Goal: Submit feedback/report problem

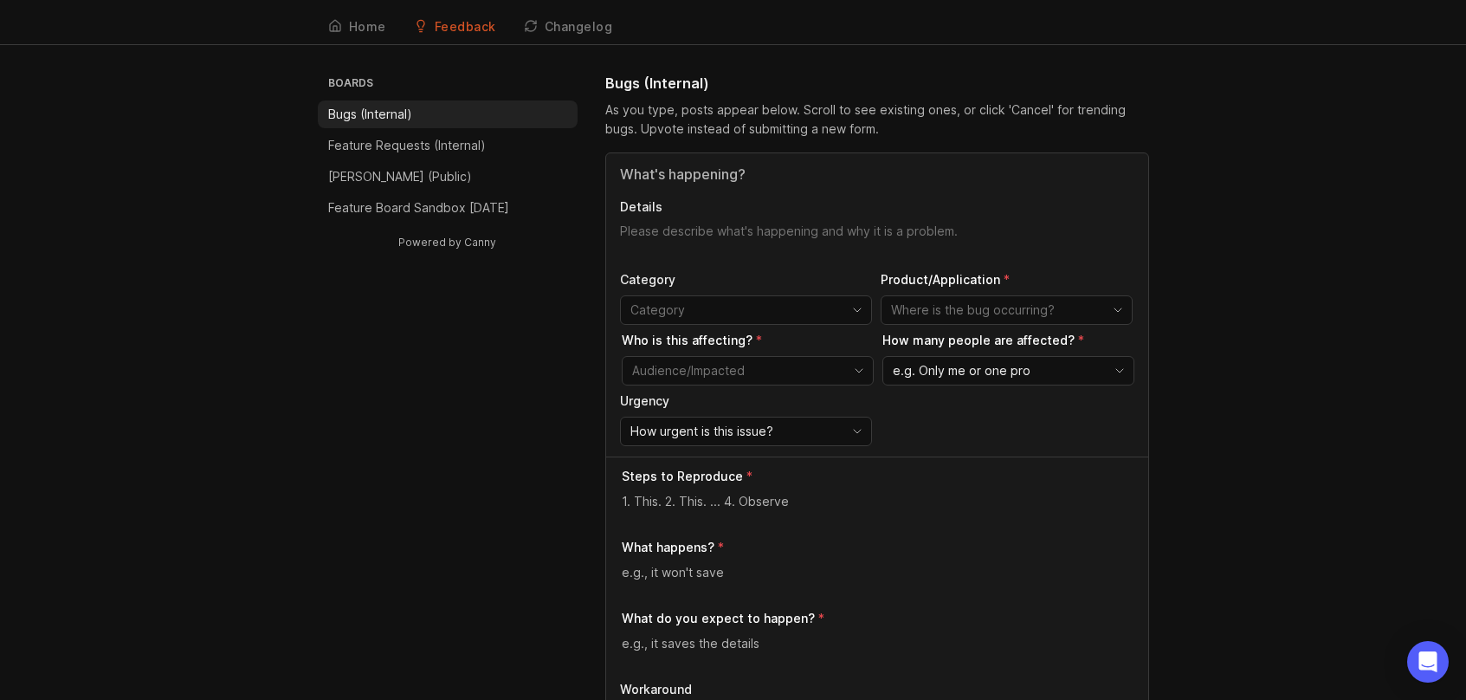
scroll to position [45, 0]
click at [862, 422] on icon "toggle icon" at bounding box center [857, 429] width 28 height 14
click at [935, 496] on textarea at bounding box center [878, 498] width 513 height 19
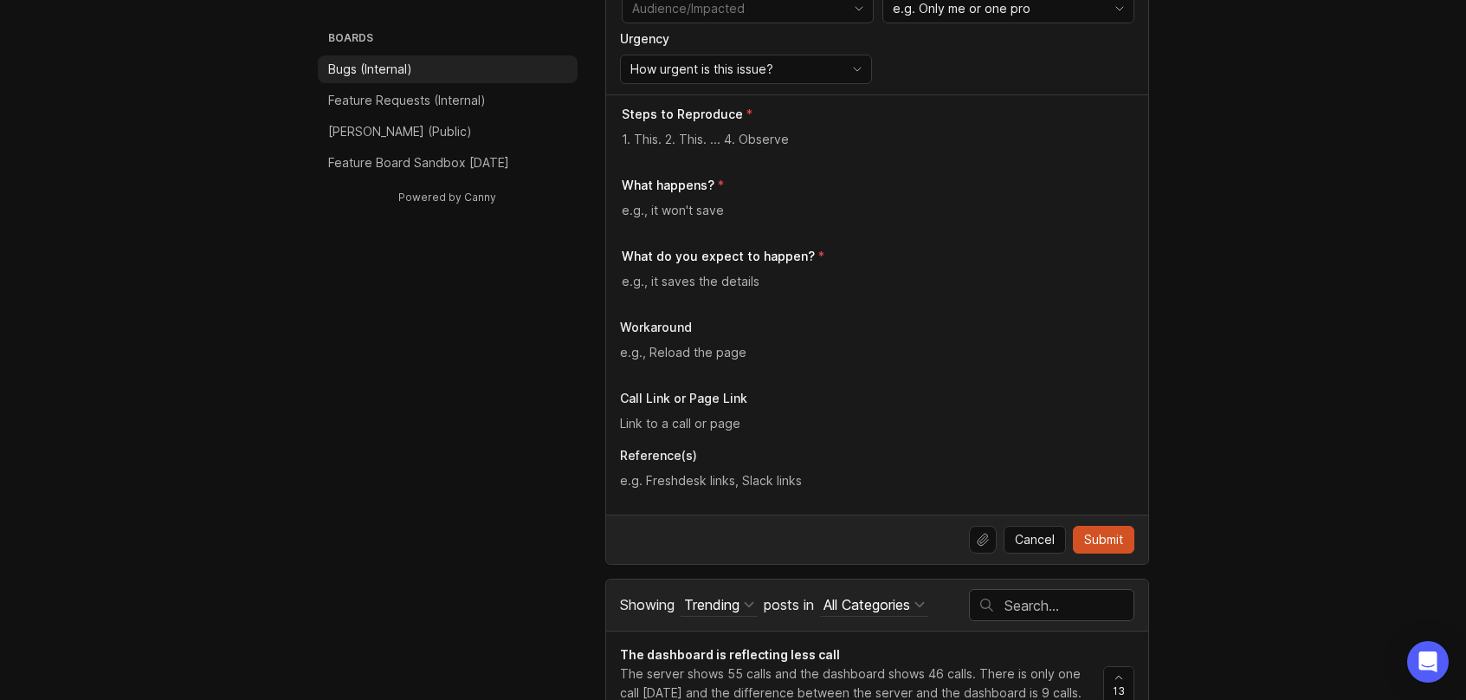
scroll to position [401, 0]
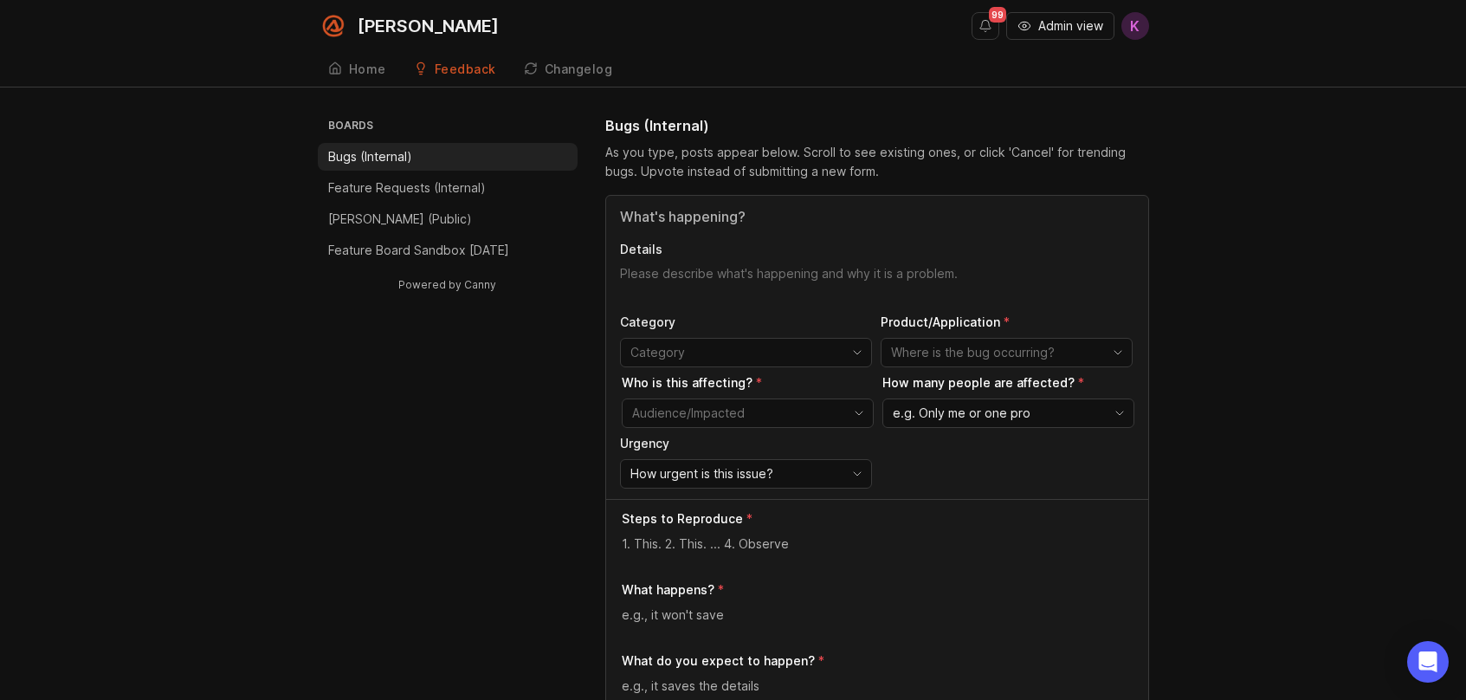
scroll to position [336, 0]
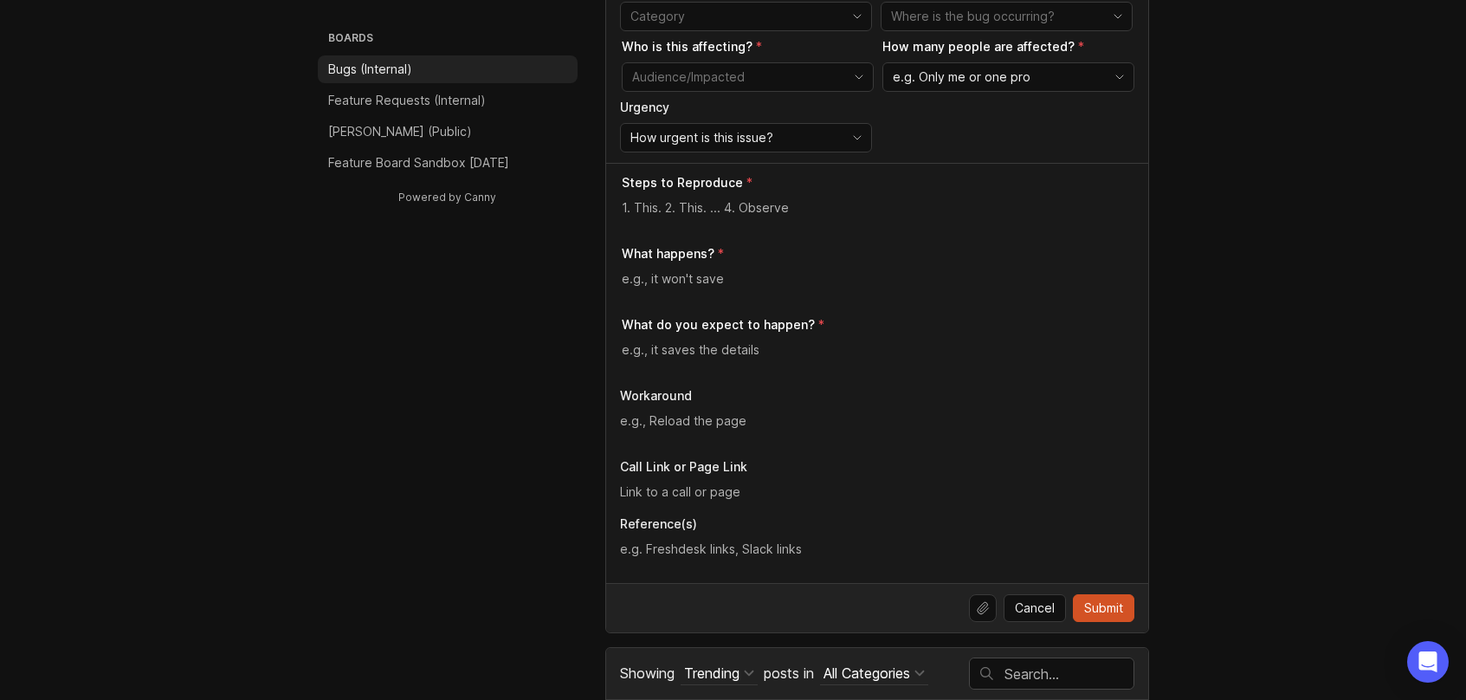
click at [683, 281] on textarea at bounding box center [878, 278] width 513 height 19
click at [690, 349] on textarea at bounding box center [878, 349] width 513 height 19
click at [684, 423] on textarea at bounding box center [877, 420] width 514 height 19
click at [695, 488] on input "text" at bounding box center [877, 491] width 514 height 19
click at [720, 427] on textarea at bounding box center [877, 420] width 514 height 19
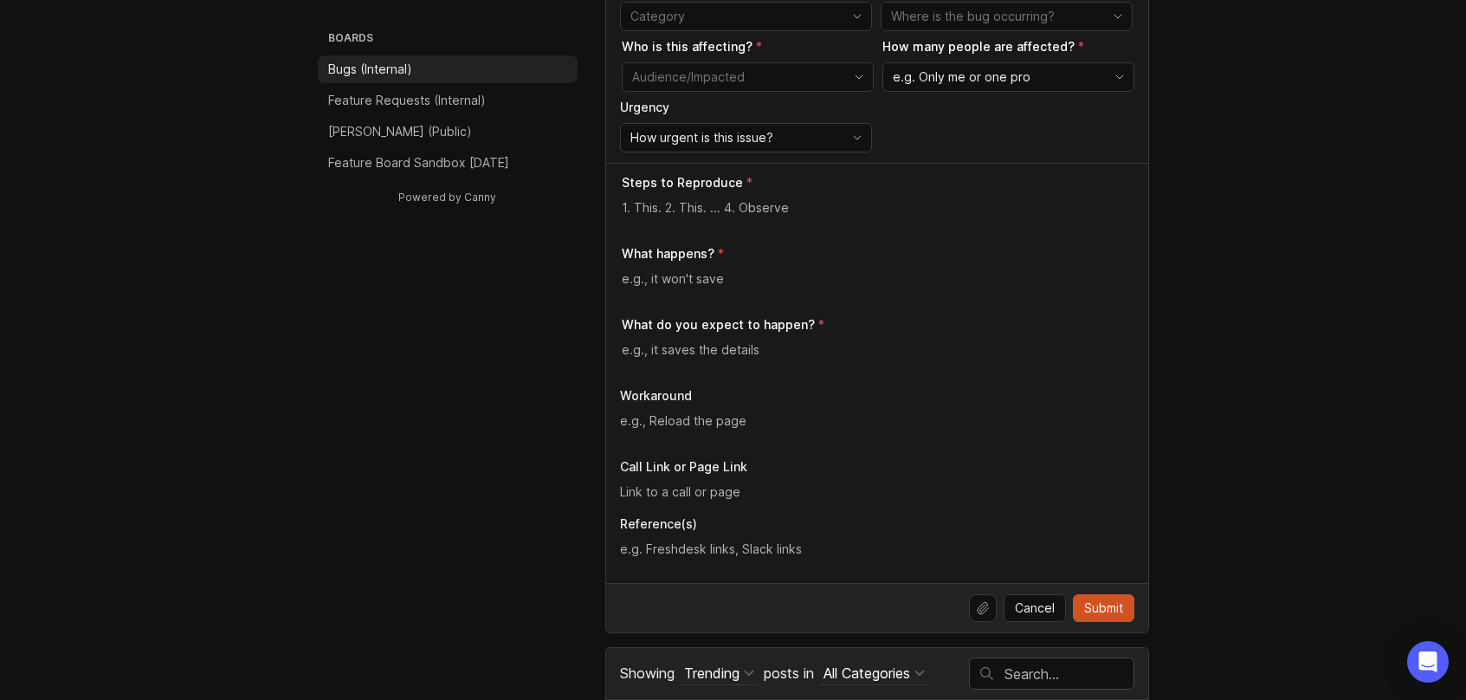
click at [693, 283] on textarea at bounding box center [878, 278] width 513 height 19
